Goal: Find specific page/section: Find specific page/section

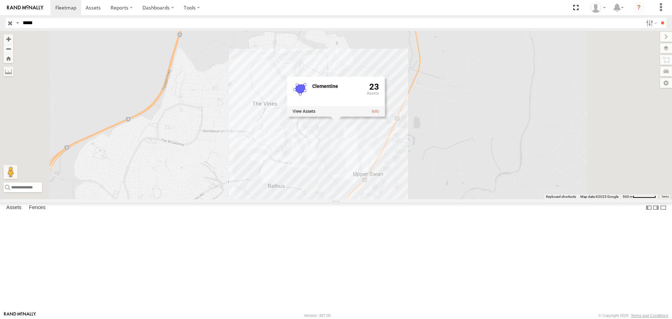
click at [34, 22] on input "*****" at bounding box center [331, 23] width 623 height 10
drag, startPoint x: 28, startPoint y: 23, endPoint x: 70, endPoint y: 17, distance: 42.8
click at [70, 17] on header "Search Query Asset ID Asset Label Registration Manufacturer Model VIN Job ID" at bounding box center [336, 23] width 672 height 16
click at [659, 18] on input "**" at bounding box center [663, 23] width 8 height 10
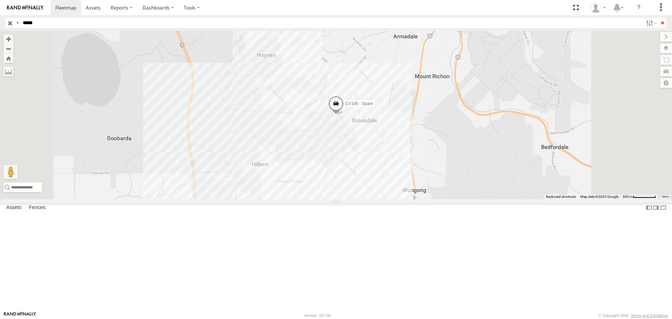
click at [420, 184] on div "CV106 - Spare" at bounding box center [336, 115] width 672 height 168
drag, startPoint x: 18, startPoint y: 20, endPoint x: 0, endPoint y: 20, distance: 17.5
click at [0, 19] on header "Search Query Asset ID Asset Label Registration Manufacturer Model VIN Job ID" at bounding box center [336, 23] width 672 height 16
click at [659, 18] on input "**" at bounding box center [663, 23] width 8 height 10
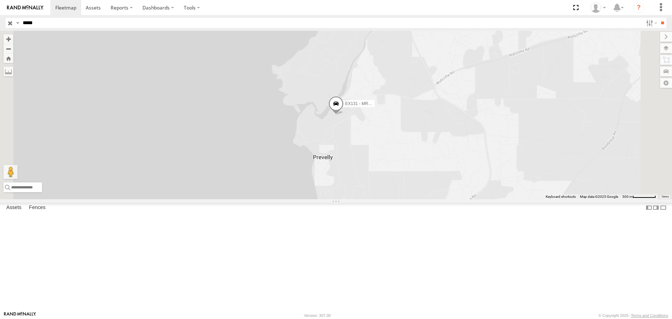
drag, startPoint x: 121, startPoint y: 18, endPoint x: 66, endPoint y: 17, distance: 55.3
click at [121, 18] on header "Search Query Asset ID Asset Label Registration Manufacturer Model VIN Job ID" at bounding box center [336, 23] width 672 height 16
drag, startPoint x: 66, startPoint y: 17, endPoint x: 37, endPoint y: 19, distance: 28.4
click at [40, 18] on header "Search Query Asset ID Asset Label Registration Manufacturer Model VIN Job ID" at bounding box center [336, 23] width 672 height 16
click at [0, 23] on header "Search Query Asset ID Asset Label Registration Manufacturer Model VIN Job ID" at bounding box center [336, 23] width 672 height 16
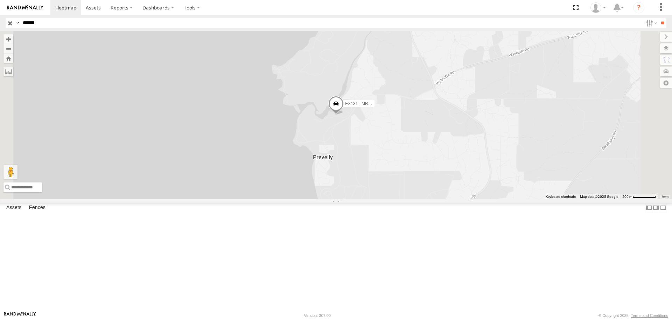
type input "******"
click at [659, 18] on input "**" at bounding box center [663, 23] width 8 height 10
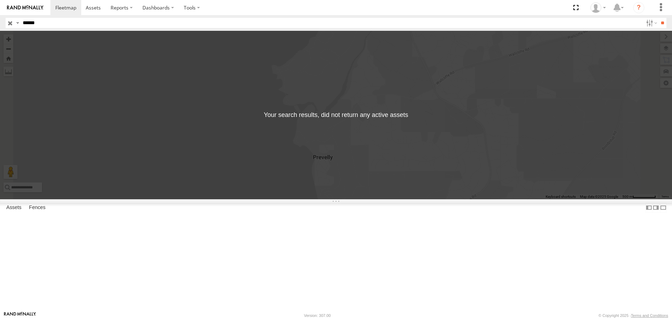
click at [9, 24] on input "button" at bounding box center [10, 23] width 9 height 10
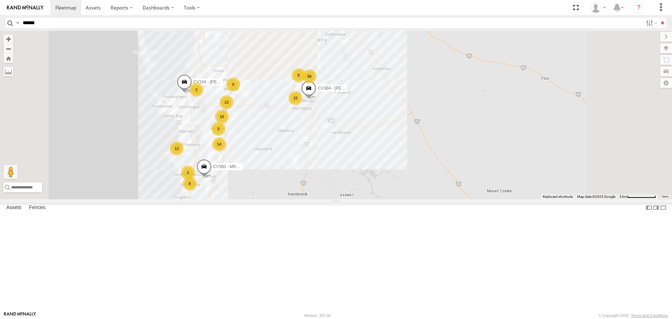
drag, startPoint x: 423, startPoint y: 43, endPoint x: 388, endPoint y: 185, distance: 146.0
click at [316, 100] on span at bounding box center [308, 90] width 15 height 19
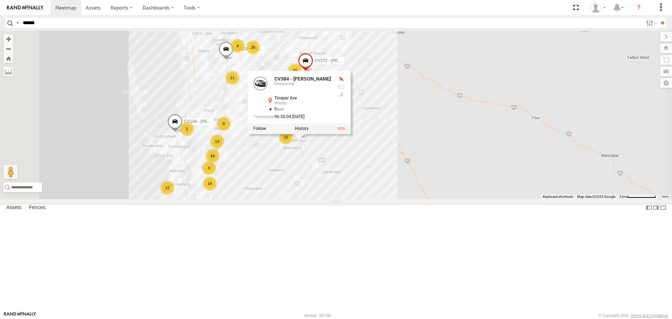
drag, startPoint x: 324, startPoint y: 199, endPoint x: 327, endPoint y: 203, distance: 5.0
click at [324, 199] on div "CV200 - [PERSON_NAME] SST001 - [PERSON_NAME] CV215 - [PERSON_NAME] CV313 - [PER…" at bounding box center [336, 115] width 672 height 168
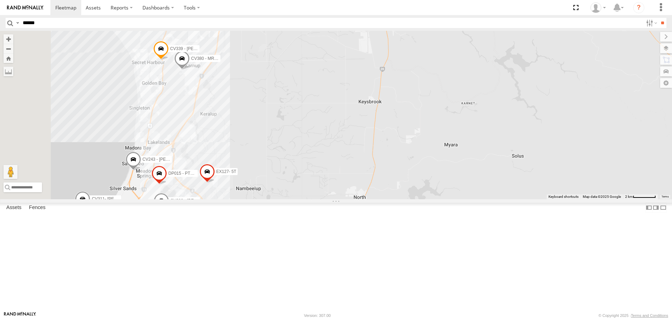
drag, startPoint x: 328, startPoint y: 218, endPoint x: 397, endPoint y: 49, distance: 183.1
click at [397, 49] on div "CV200 - [PERSON_NAME] SST001 - [PERSON_NAME] CV215 - [PERSON_NAME] CV313 - [PER…" at bounding box center [336, 115] width 672 height 168
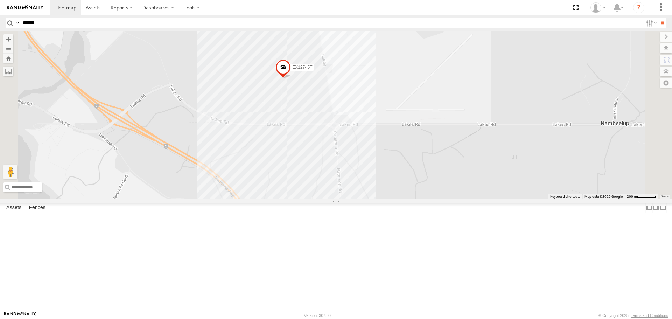
drag, startPoint x: 309, startPoint y: 224, endPoint x: 377, endPoint y: 224, distance: 68.6
click at [377, 199] on div "CV200 - [PERSON_NAME] SST001 - [PERSON_NAME] CV215 - [PERSON_NAME] CV313 - [PER…" at bounding box center [336, 115] width 672 height 168
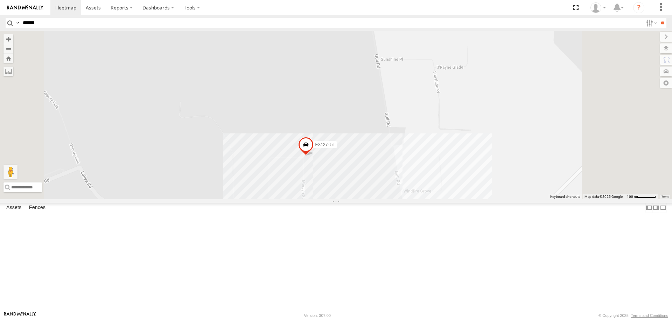
drag, startPoint x: 471, startPoint y: 225, endPoint x: 436, endPoint y: 193, distance: 48.3
click at [436, 193] on div "CV200 - [PERSON_NAME] SST001 - [PERSON_NAME] CV215 - [PERSON_NAME] CV313 - [PER…" at bounding box center [336, 115] width 672 height 168
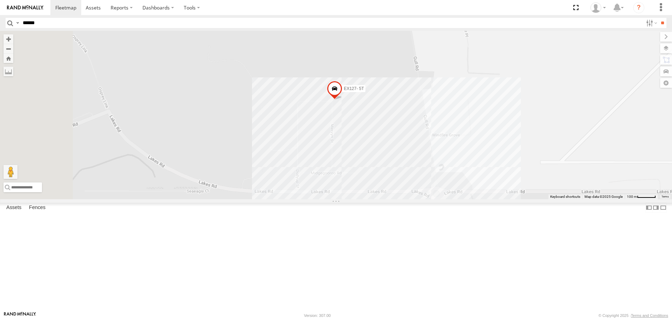
drag, startPoint x: 439, startPoint y: 243, endPoint x: 473, endPoint y: 194, distance: 59.6
click at [473, 195] on div "CV200 - [PERSON_NAME] SST001 - [PERSON_NAME] CV215 - [PERSON_NAME] CV313 - [PER…" at bounding box center [336, 115] width 672 height 168
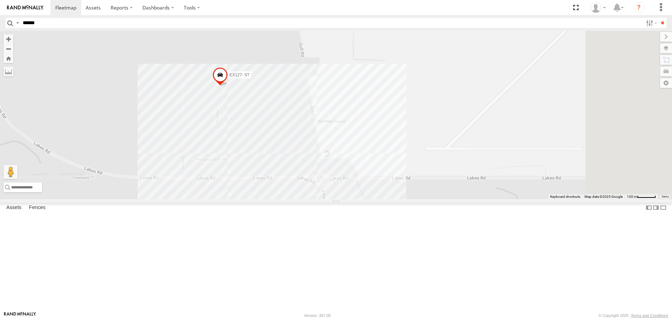
drag, startPoint x: 505, startPoint y: 219, endPoint x: 395, endPoint y: 219, distance: 109.9
click at [395, 199] on div "CV200 - [PERSON_NAME] SST001 - [PERSON_NAME] CV215 - [PERSON_NAME] CV313 - [PER…" at bounding box center [336, 115] width 672 height 168
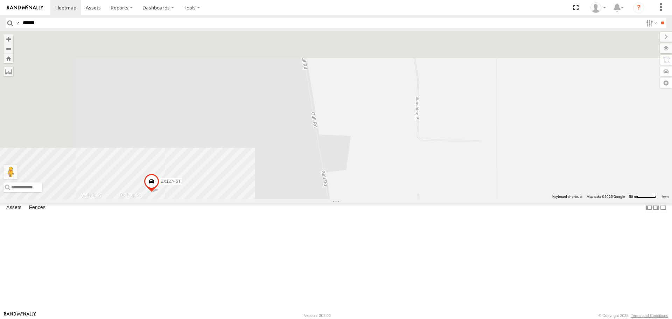
drag, startPoint x: 426, startPoint y: 190, endPoint x: 513, endPoint y: 314, distance: 151.5
click at [513, 314] on body at bounding box center [336, 159] width 672 height 319
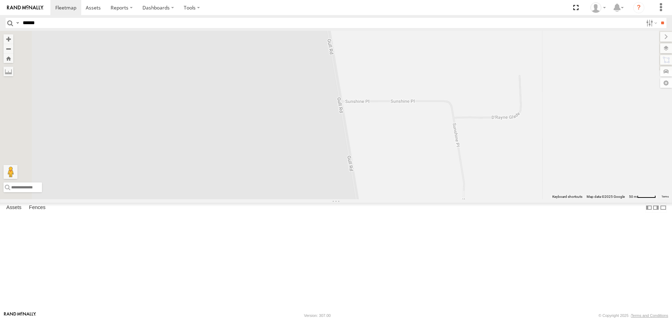
drag, startPoint x: 464, startPoint y: 222, endPoint x: 485, endPoint y: 284, distance: 65.2
click at [485, 199] on div "CV200 - [PERSON_NAME] SST001 - [PERSON_NAME] CV215 - [PERSON_NAME] CV313 - [PER…" at bounding box center [336, 115] width 672 height 168
drag, startPoint x: 410, startPoint y: 182, endPoint x: 445, endPoint y: 248, distance: 73.9
click at [445, 199] on div "CV200 - [PERSON_NAME] SST001 - [PERSON_NAME] CV215 - [PERSON_NAME] CV313 - [PER…" at bounding box center [336, 115] width 672 height 168
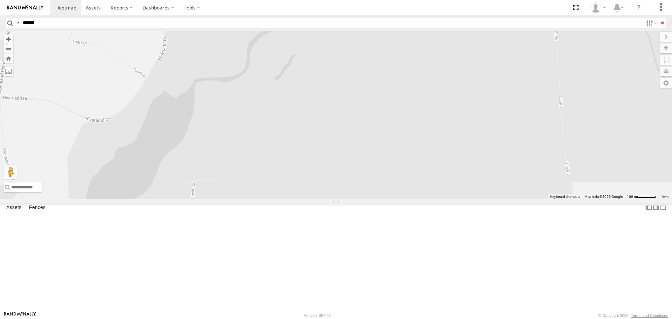
drag, startPoint x: 464, startPoint y: 254, endPoint x: 597, endPoint y: 171, distance: 157.4
click at [599, 174] on div "CV200 - [PERSON_NAME] SST001 - [PERSON_NAME] CV215 - [PERSON_NAME] CV313 - [PER…" at bounding box center [336, 115] width 672 height 168
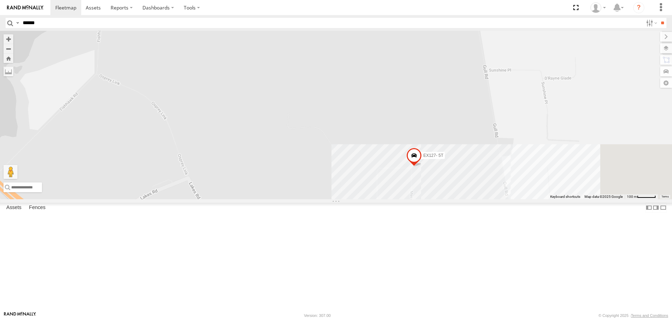
drag, startPoint x: 545, startPoint y: 209, endPoint x: 536, endPoint y: 175, distance: 35.5
click at [536, 175] on div "CV200 - [PERSON_NAME] SST001 - [PERSON_NAME] CV215 - [PERSON_NAME] CV313 - [PER…" at bounding box center [336, 115] width 672 height 168
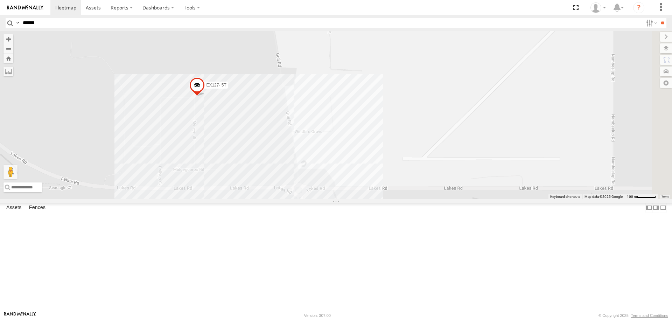
drag, startPoint x: 489, startPoint y: 122, endPoint x: 271, endPoint y: 60, distance: 226.7
click at [271, 60] on div "CV200 - [PERSON_NAME] SST001 - [PERSON_NAME] CV215 - [PERSON_NAME] CV313 - [PER…" at bounding box center [336, 115] width 672 height 168
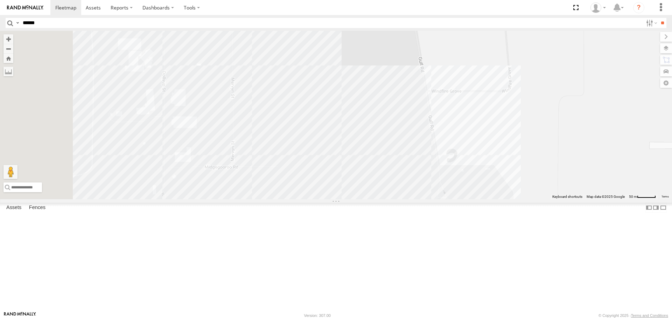
drag, startPoint x: 253, startPoint y: 207, endPoint x: 484, endPoint y: 239, distance: 233.0
click at [484, 199] on div "CV200 - [PERSON_NAME] SST001 - [PERSON_NAME] CV215 - [PERSON_NAME] CV313 - [PER…" at bounding box center [336, 115] width 672 height 168
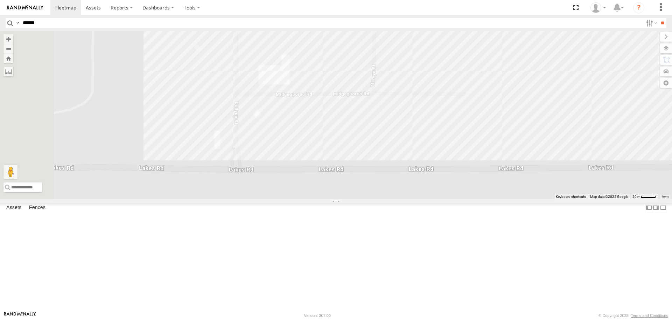
drag, startPoint x: 290, startPoint y: 268, endPoint x: 469, endPoint y: 208, distance: 189.3
click at [469, 199] on div "CV200 - [PERSON_NAME] SST001 - [PERSON_NAME] CV215 - [PERSON_NAME] CV313 - [PER…" at bounding box center [336, 115] width 672 height 168
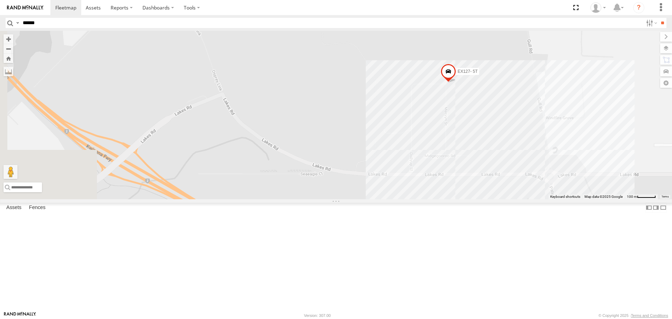
drag, startPoint x: 343, startPoint y: 211, endPoint x: 416, endPoint y: 230, distance: 75.1
click at [412, 199] on div "CV200 - [PERSON_NAME] SST001 - [PERSON_NAME] CV215 - [PERSON_NAME] CV313 - [PER…" at bounding box center [336, 115] width 672 height 168
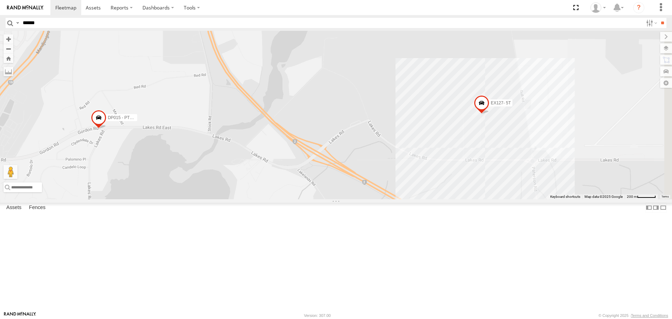
drag, startPoint x: 432, startPoint y: 200, endPoint x: 246, endPoint y: 215, distance: 186.5
click at [246, 199] on div "CV200 - [PERSON_NAME] SST001 - [PERSON_NAME] CV215 - [PERSON_NAME] CV313 - [PER…" at bounding box center [336, 115] width 672 height 168
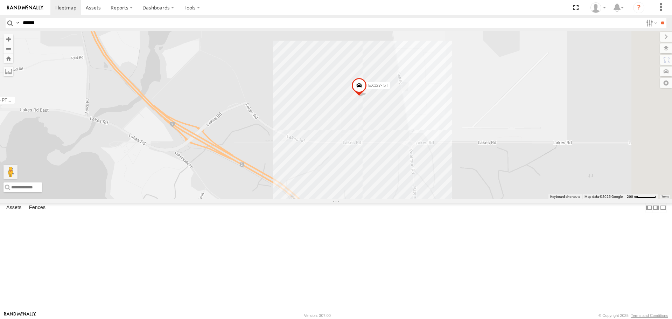
drag, startPoint x: 439, startPoint y: 190, endPoint x: 316, endPoint y: 172, distance: 124.5
click at [316, 172] on div "CV200 - [PERSON_NAME] SST001 - [PERSON_NAME] CV215 - [PERSON_NAME] CV313 - [PER…" at bounding box center [336, 115] width 672 height 168
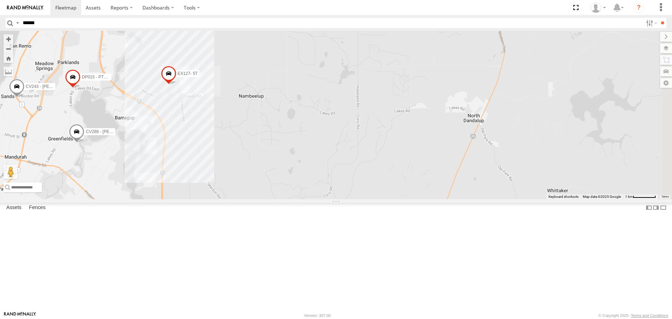
drag, startPoint x: 341, startPoint y: 217, endPoint x: 212, endPoint y: 176, distance: 134.6
click at [212, 176] on div "CV200 - [PERSON_NAME] SST001 - [PERSON_NAME] CV215 - [PERSON_NAME] CV313 - [PER…" at bounding box center [336, 115] width 672 height 168
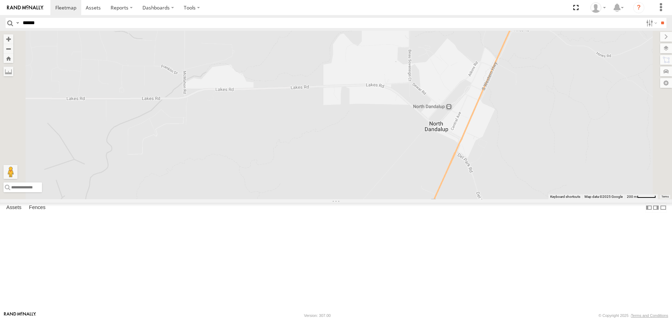
drag, startPoint x: 534, startPoint y: 217, endPoint x: 548, endPoint y: 210, distance: 15.7
click at [546, 199] on div "CV200 - [PERSON_NAME] SST001 - [PERSON_NAME] CV215 - [PERSON_NAME] CV313 - [PER…" at bounding box center [336, 115] width 672 height 168
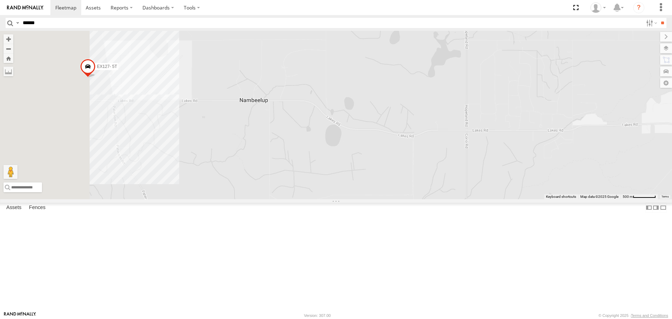
drag, startPoint x: 268, startPoint y: 169, endPoint x: 549, endPoint y: 180, distance: 281.3
click at [547, 180] on div "CV200 - [PERSON_NAME] SST001 - [PERSON_NAME] CV215 - [PERSON_NAME] CV313 - [PER…" at bounding box center [336, 115] width 672 height 168
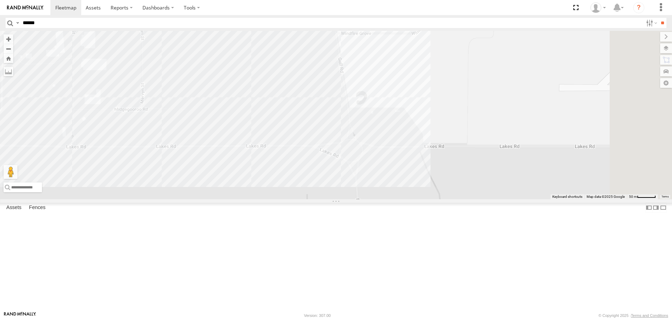
drag, startPoint x: 346, startPoint y: 91, endPoint x: 310, endPoint y: 197, distance: 111.3
click at [310, 197] on div "CV200 - [PERSON_NAME] SST001 - [PERSON_NAME] CV215 - [PERSON_NAME] CV313 - [PER…" at bounding box center [336, 115] width 672 height 168
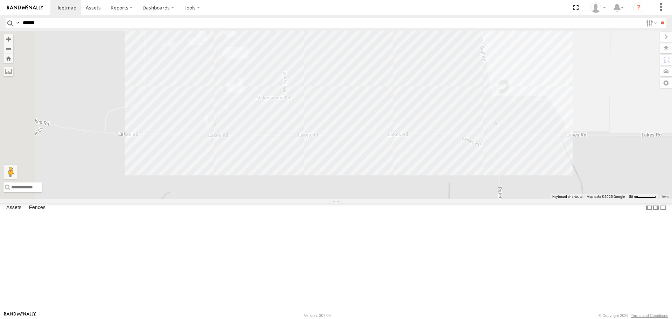
drag, startPoint x: 258, startPoint y: 173, endPoint x: 402, endPoint y: 161, distance: 144.0
click at [402, 161] on div "CV200 - [PERSON_NAME] SST001 - [PERSON_NAME] CV215 - [PERSON_NAME] CV313 - [PER…" at bounding box center [336, 115] width 672 height 168
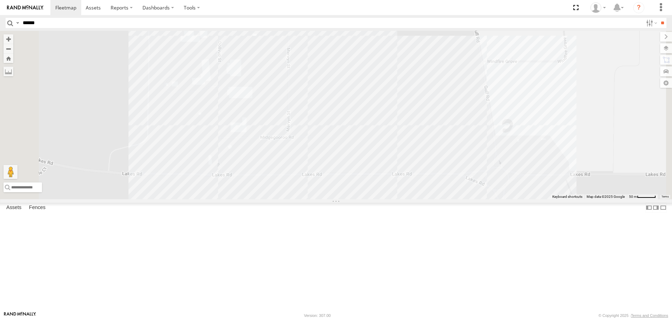
drag, startPoint x: 300, startPoint y: 167, endPoint x: 306, endPoint y: 215, distance: 48.7
click at [306, 199] on div "CV200 - [PERSON_NAME] SST001 - [PERSON_NAME] CV215 - [PERSON_NAME] CV313 - [PER…" at bounding box center [336, 115] width 672 height 168
